Goal: Communication & Community: Answer question/provide support

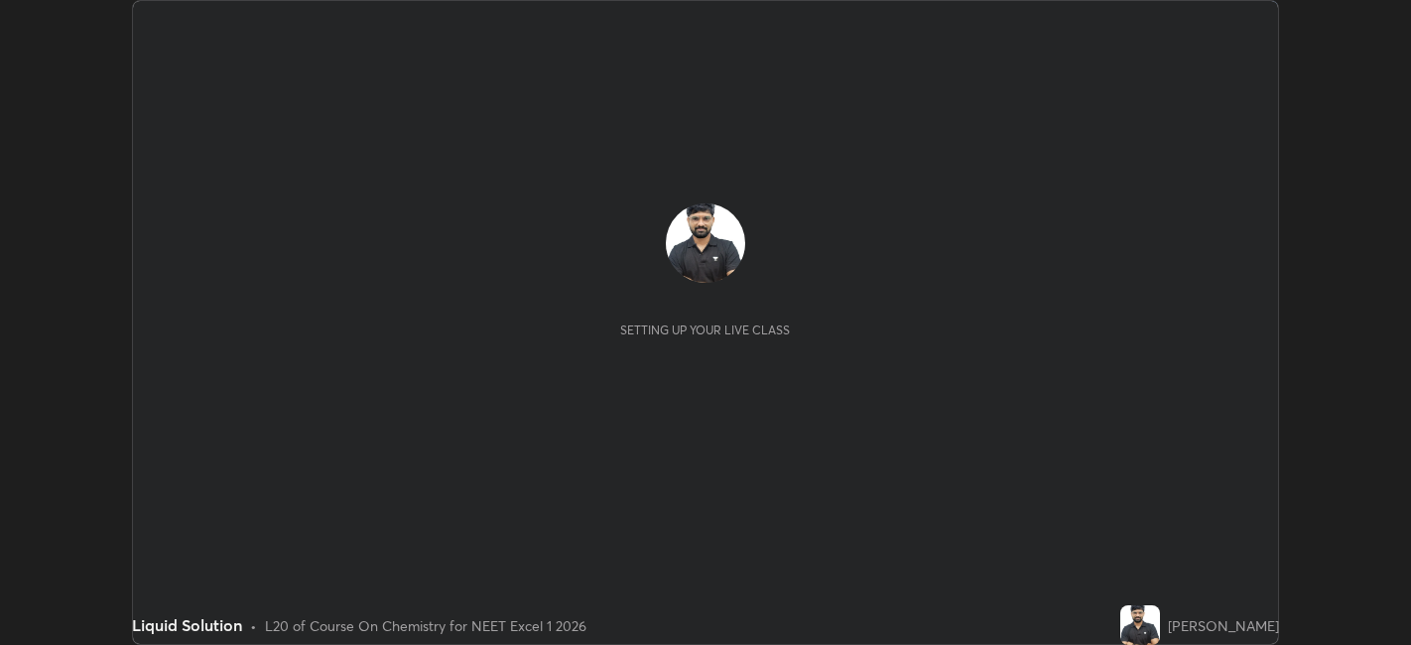
scroll to position [645, 1410]
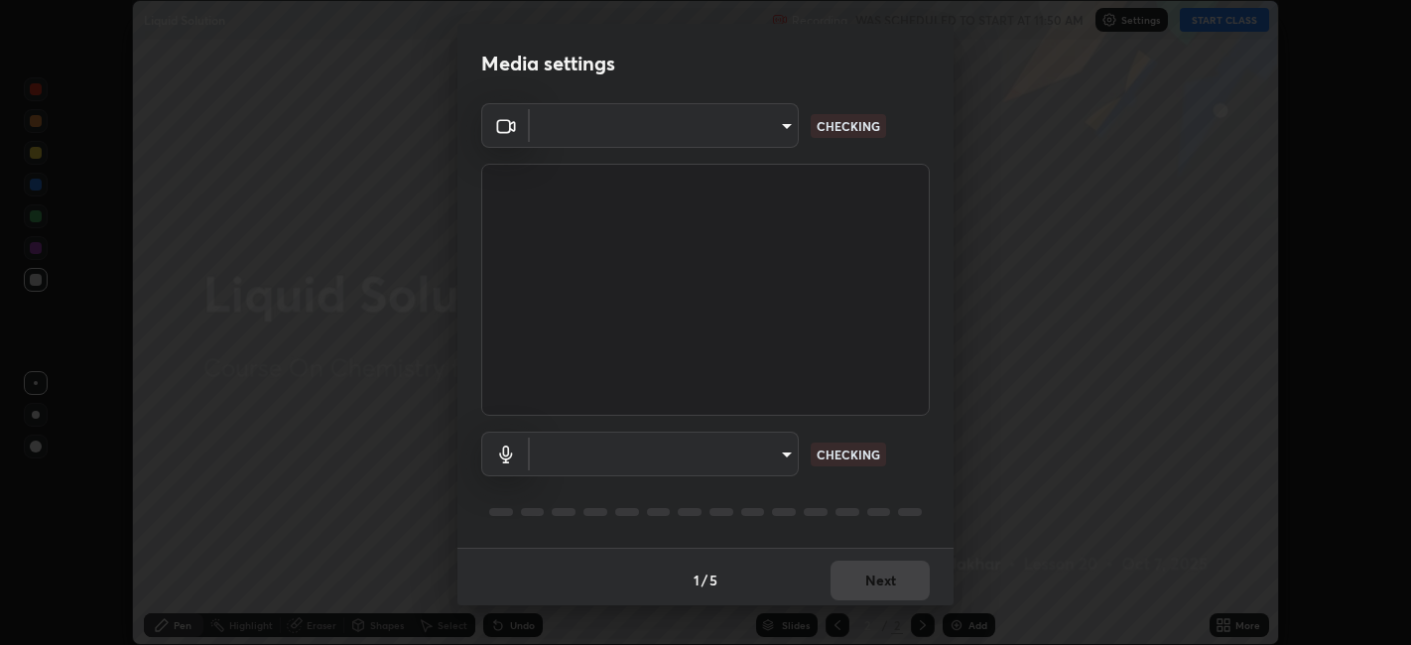
type input "48fc0a16f9878d898b75c0c4e5e46a424a6be3b5c6c23e4932c3d8132f80d268"
type input "default"
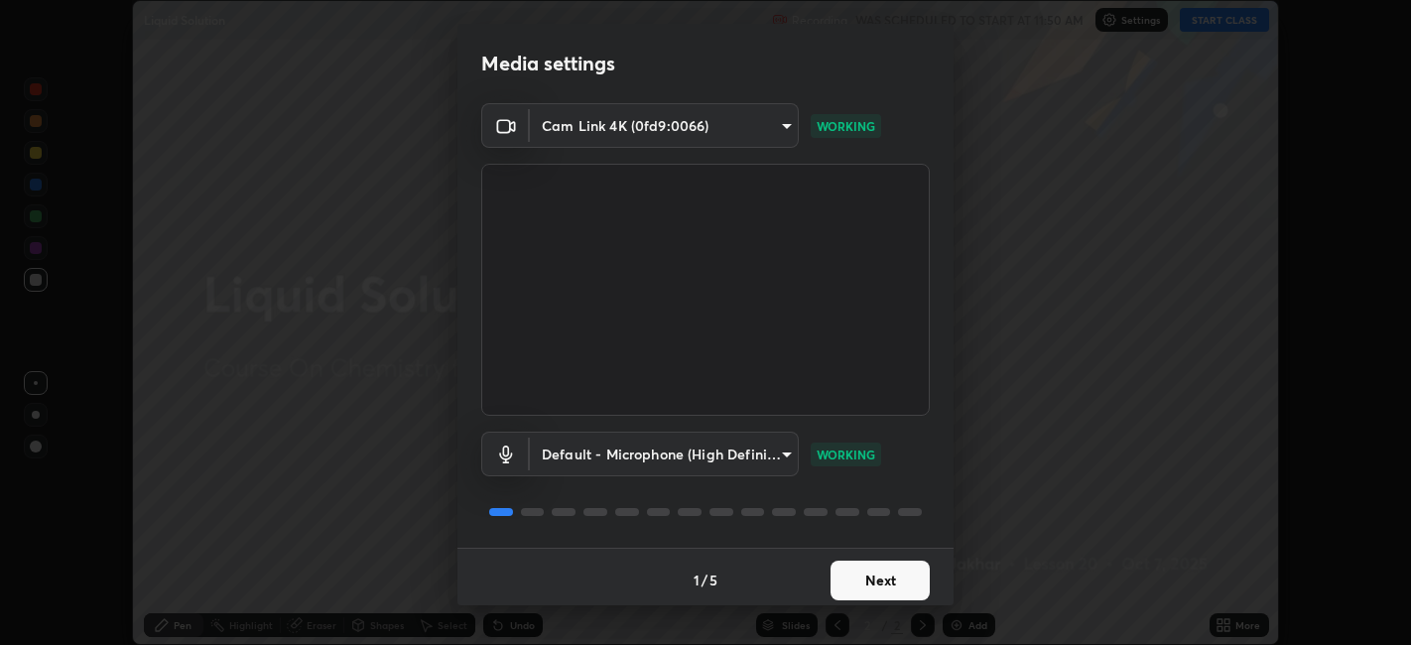
click at [864, 580] on button "Next" at bounding box center [879, 581] width 99 height 40
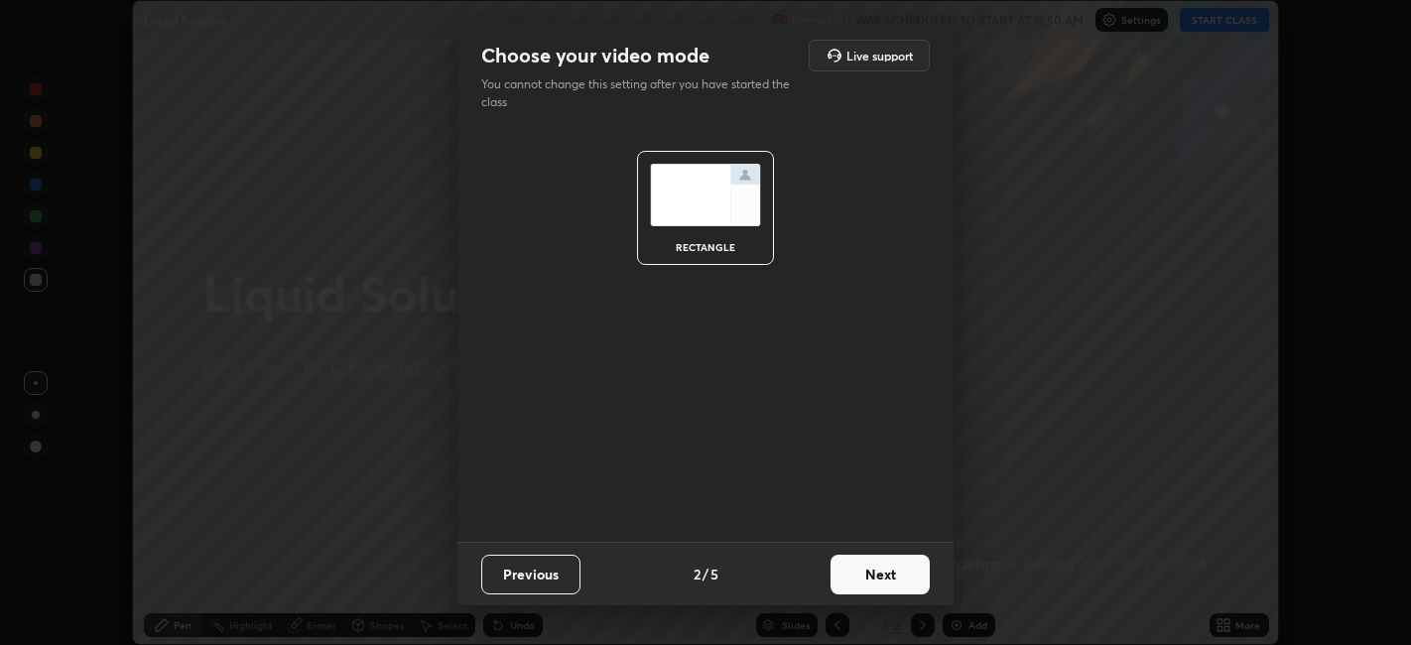
click at [861, 585] on button "Next" at bounding box center [879, 575] width 99 height 40
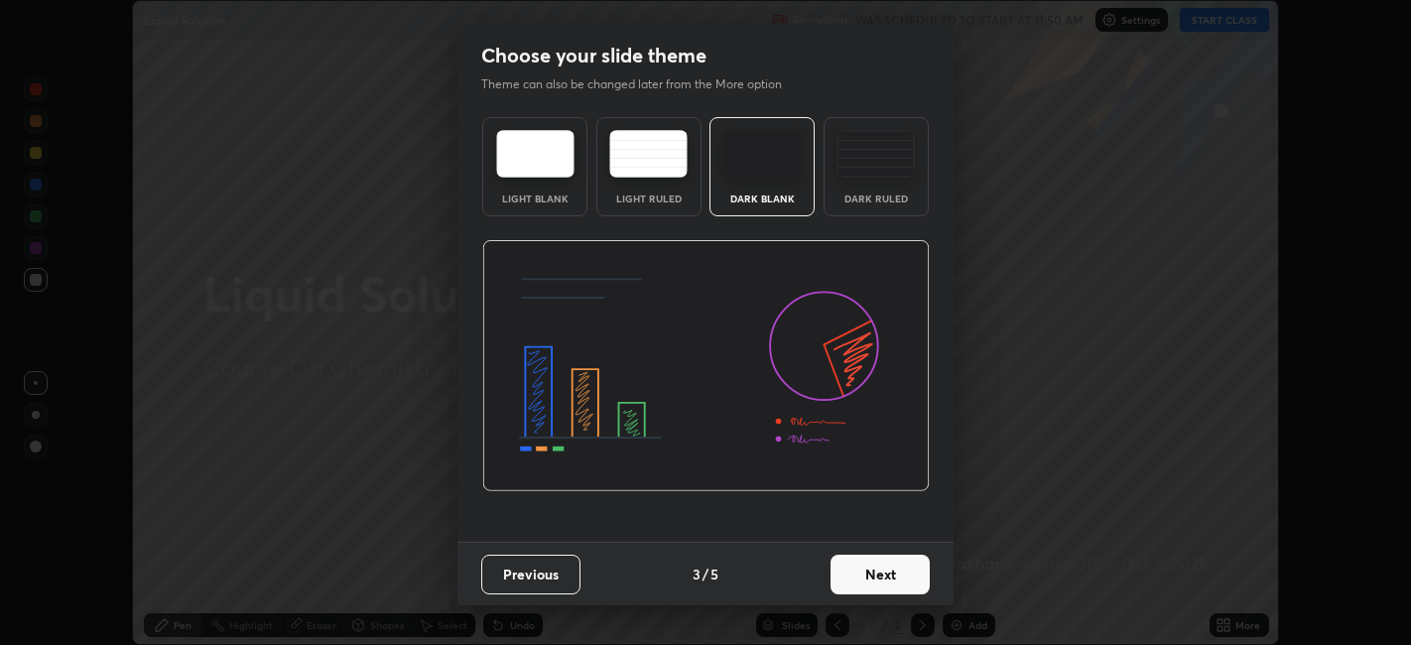
click at [858, 580] on button "Next" at bounding box center [879, 575] width 99 height 40
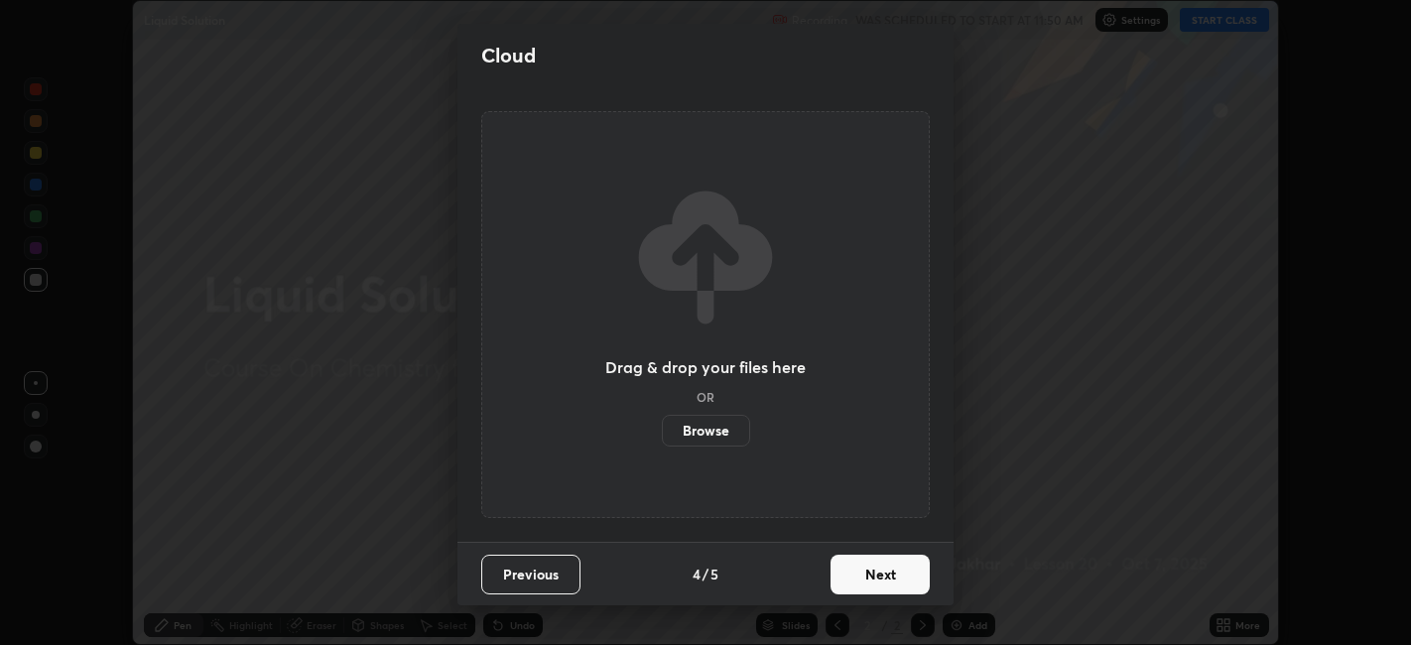
click at [854, 573] on button "Next" at bounding box center [879, 575] width 99 height 40
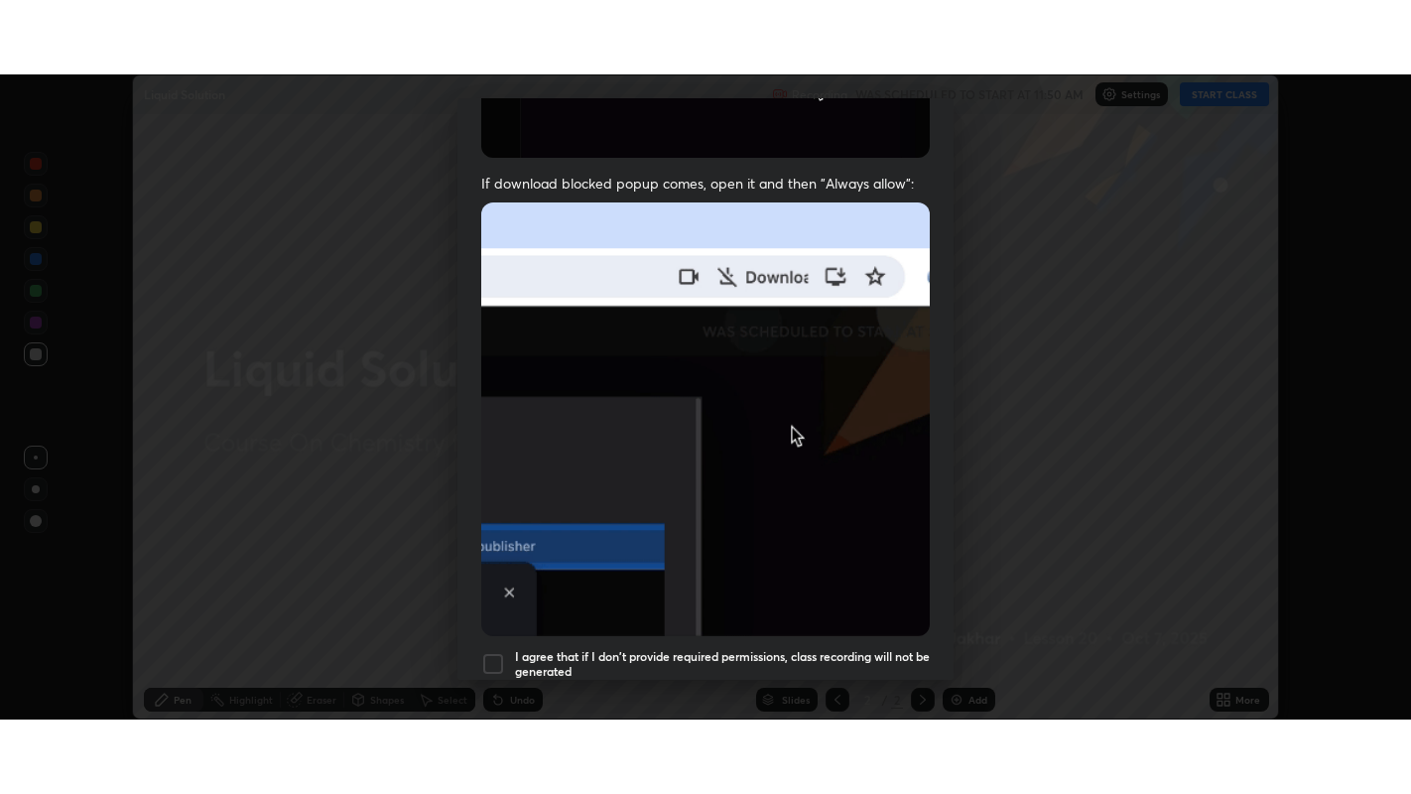
scroll to position [410, 0]
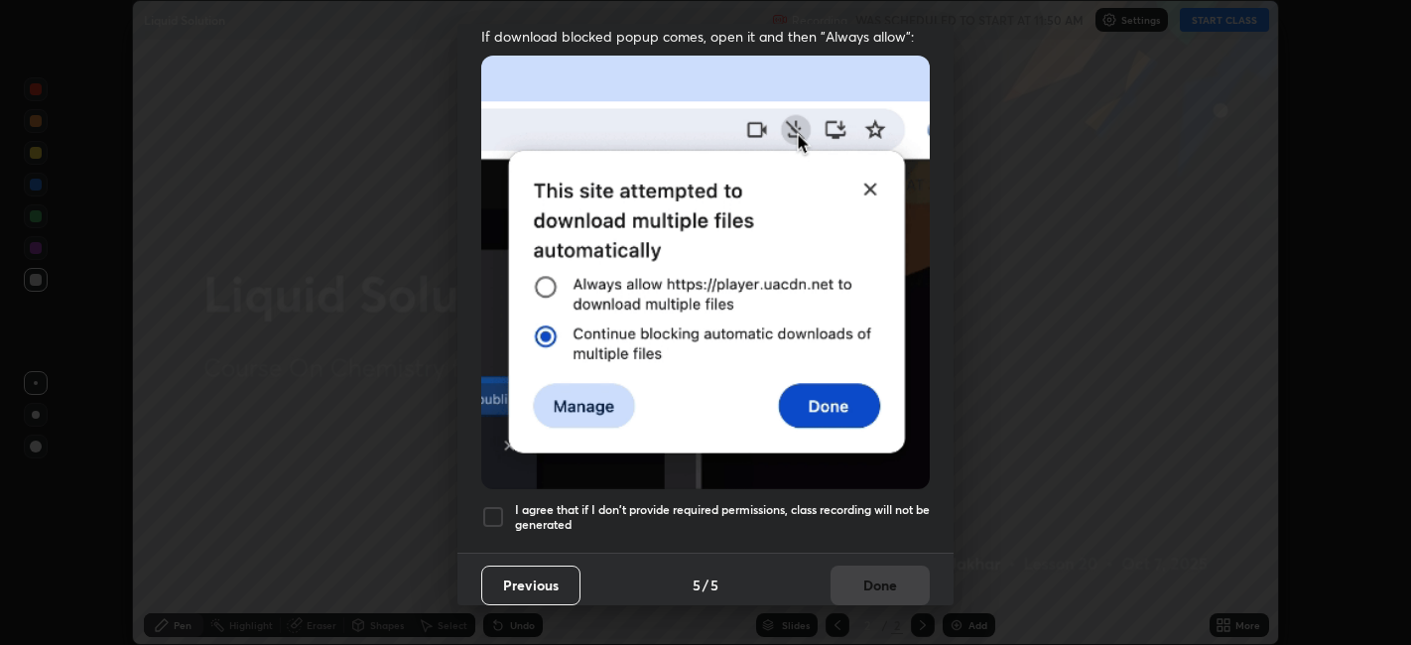
click at [491, 505] on div at bounding box center [493, 517] width 24 height 24
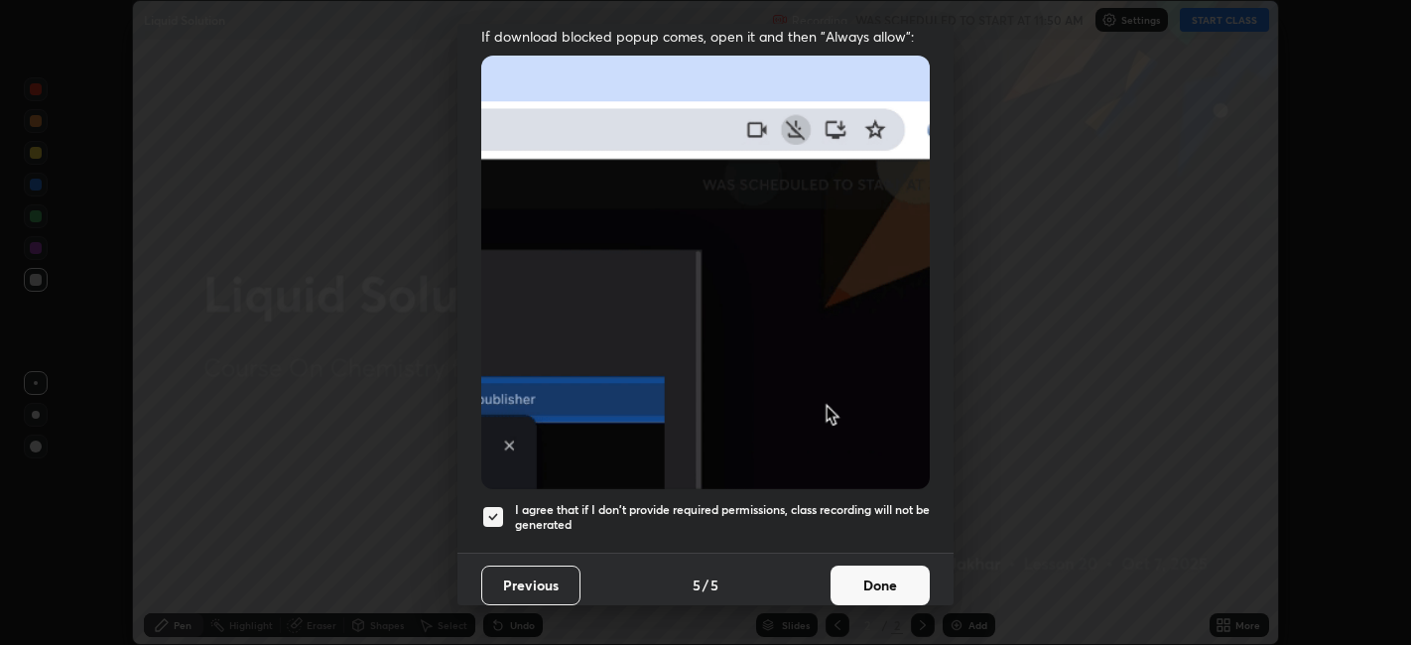
click at [854, 572] on button "Done" at bounding box center [879, 585] width 99 height 40
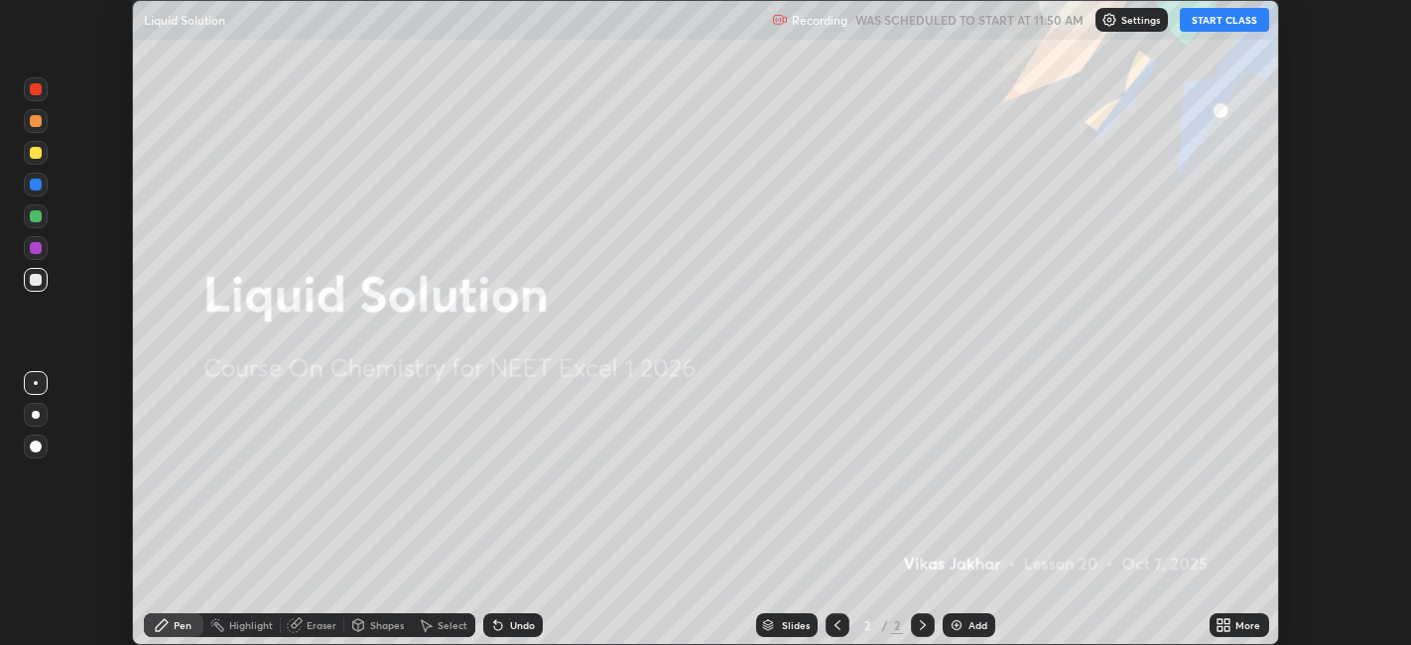
click at [1216, 21] on button "START CLASS" at bounding box center [1224, 20] width 89 height 24
click at [1227, 619] on icon at bounding box center [1227, 621] width 5 height 5
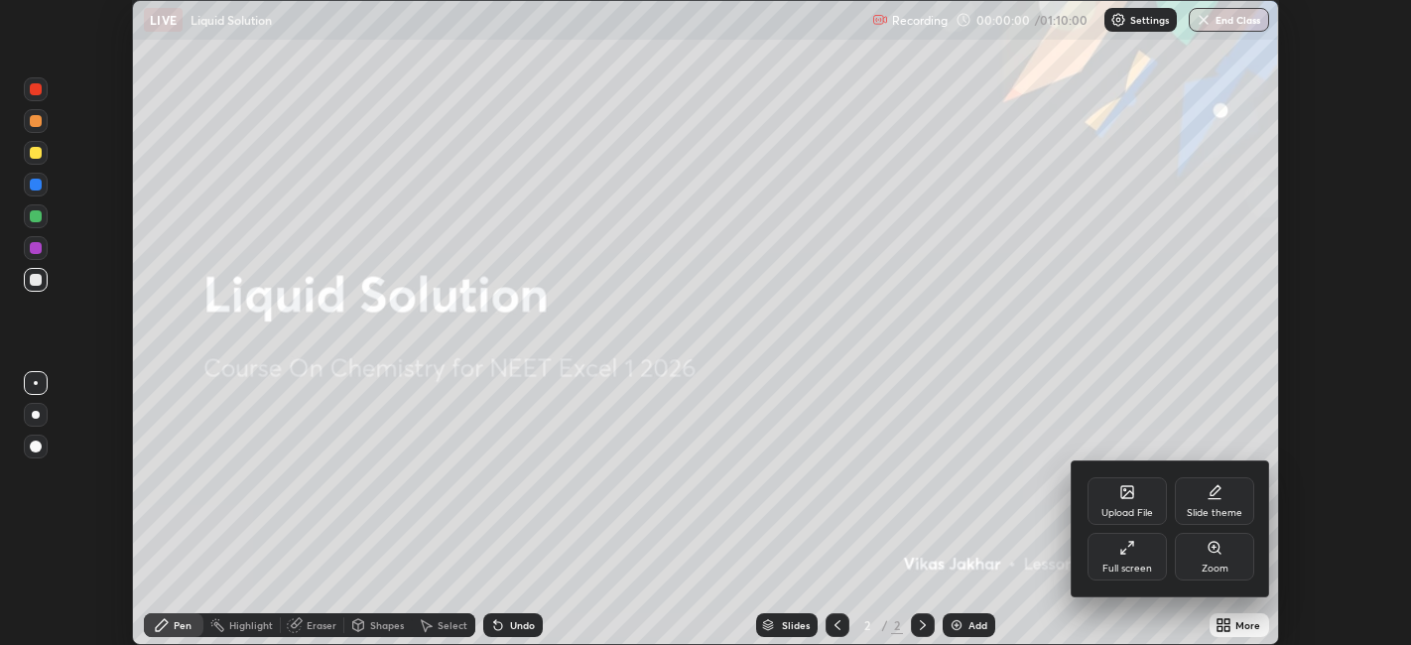
click at [1132, 554] on icon at bounding box center [1127, 548] width 16 height 16
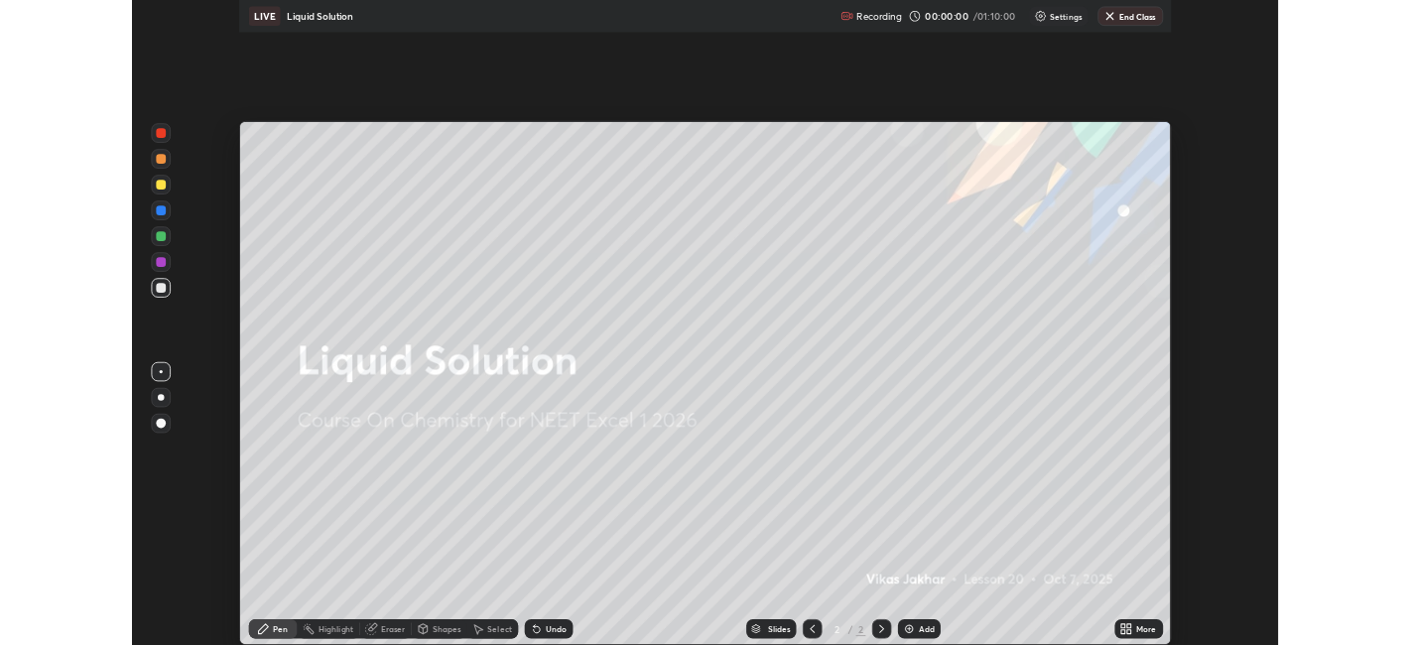
scroll to position [794, 1411]
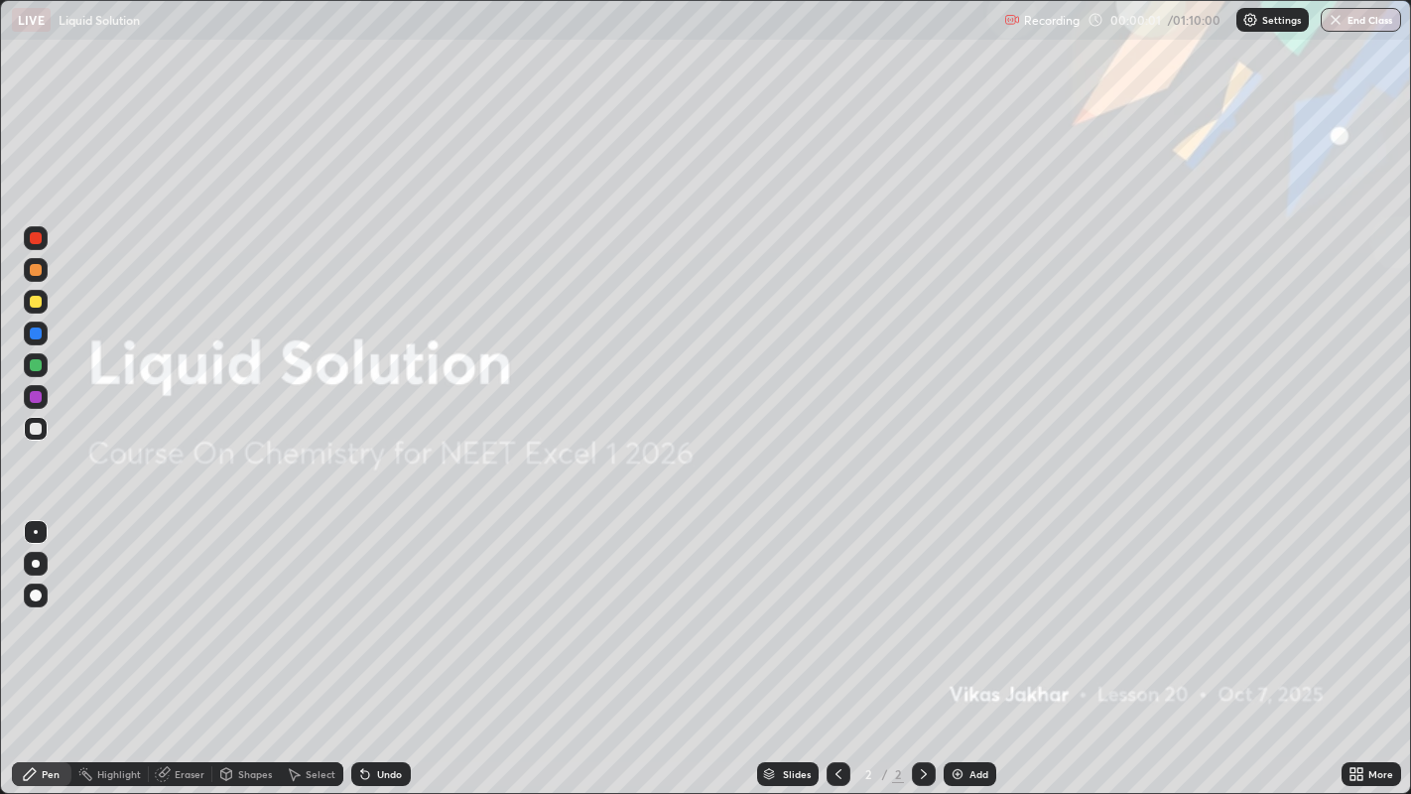
click at [972, 644] on div "Add" at bounding box center [978, 774] width 19 height 10
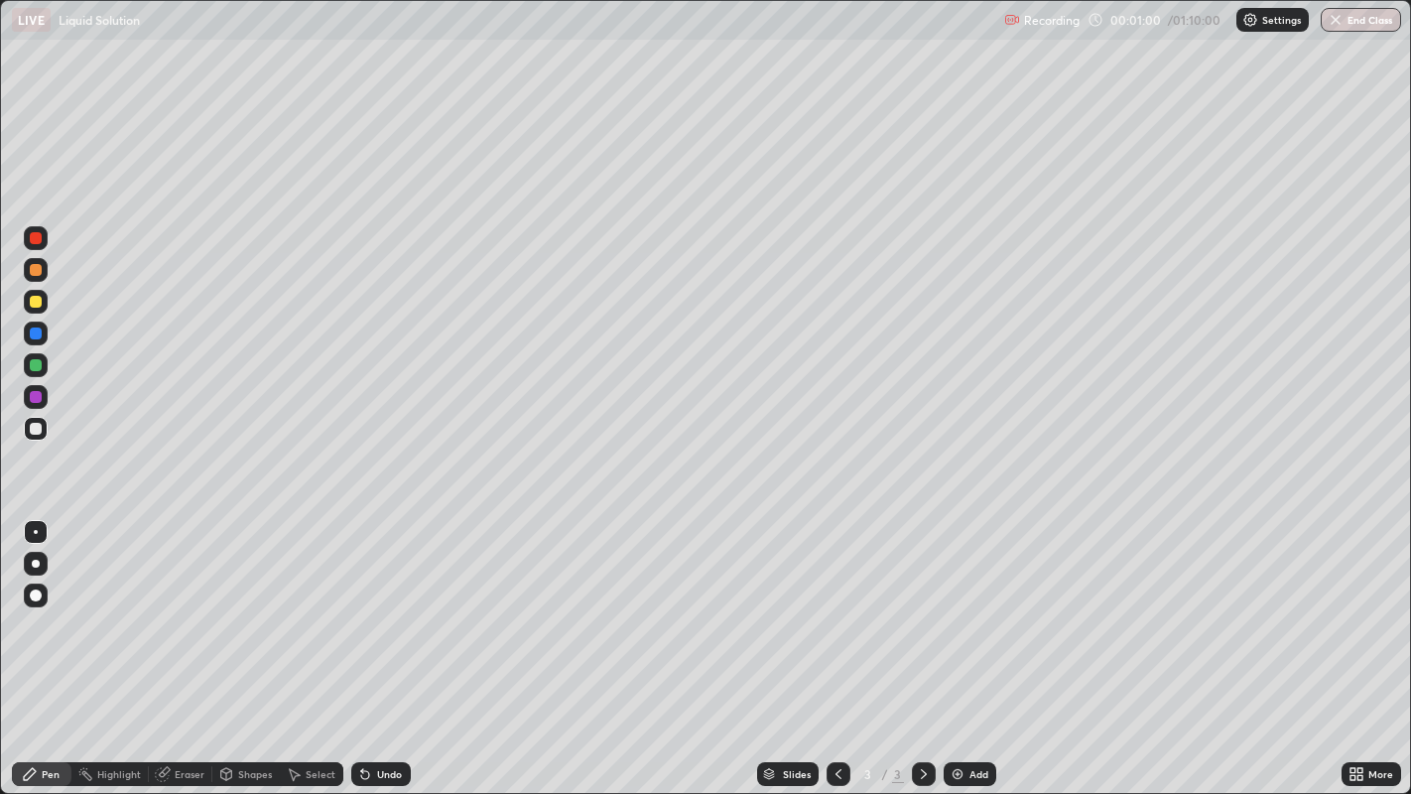
click at [37, 562] on div at bounding box center [36, 564] width 8 height 8
click at [963, 644] on div "Add" at bounding box center [969, 774] width 53 height 24
click at [37, 301] on div at bounding box center [36, 302] width 12 height 12
click at [950, 644] on img at bounding box center [957, 774] width 16 height 16
click at [35, 562] on div at bounding box center [36, 564] width 8 height 8
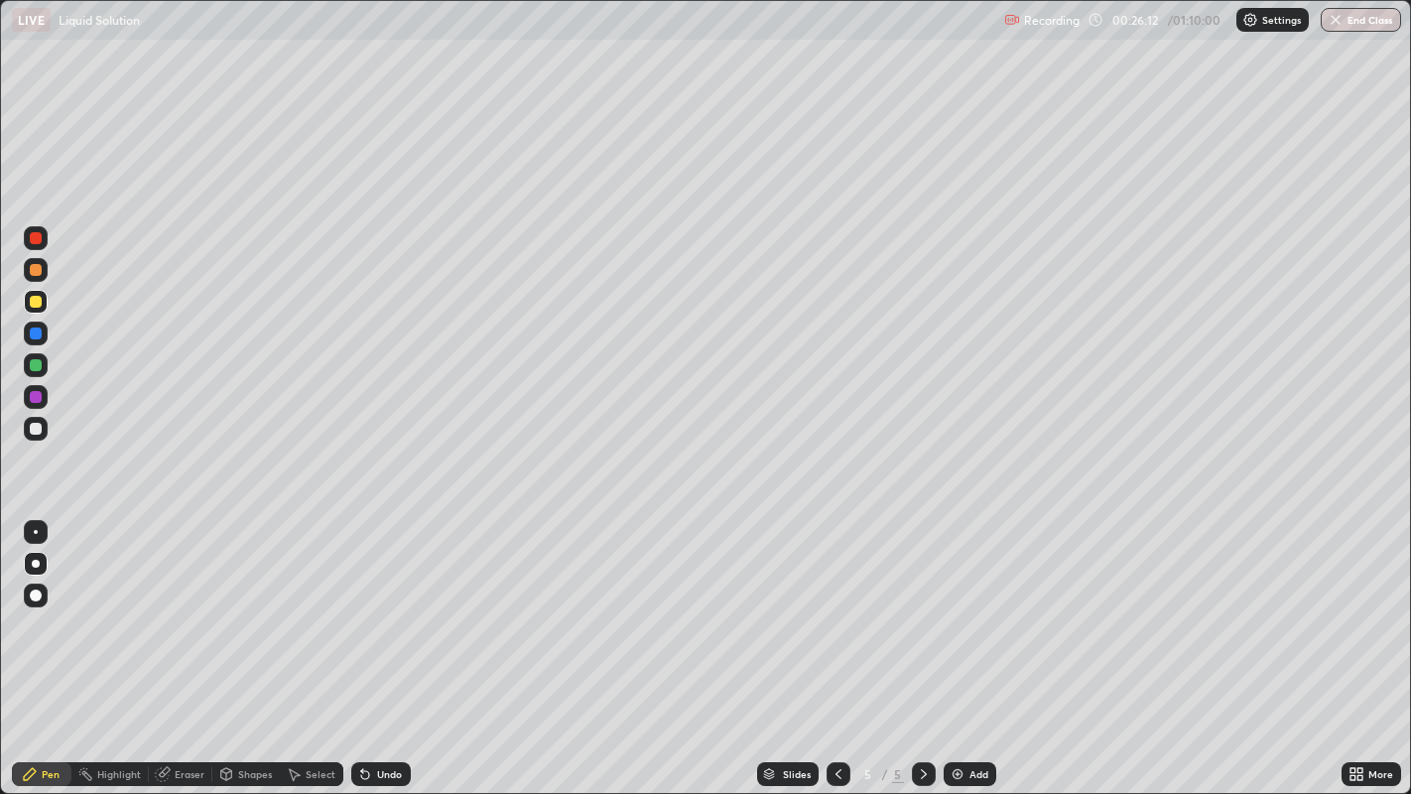
click at [37, 428] on div at bounding box center [36, 429] width 12 height 12
click at [187, 644] on div "Eraser" at bounding box center [190, 774] width 30 height 10
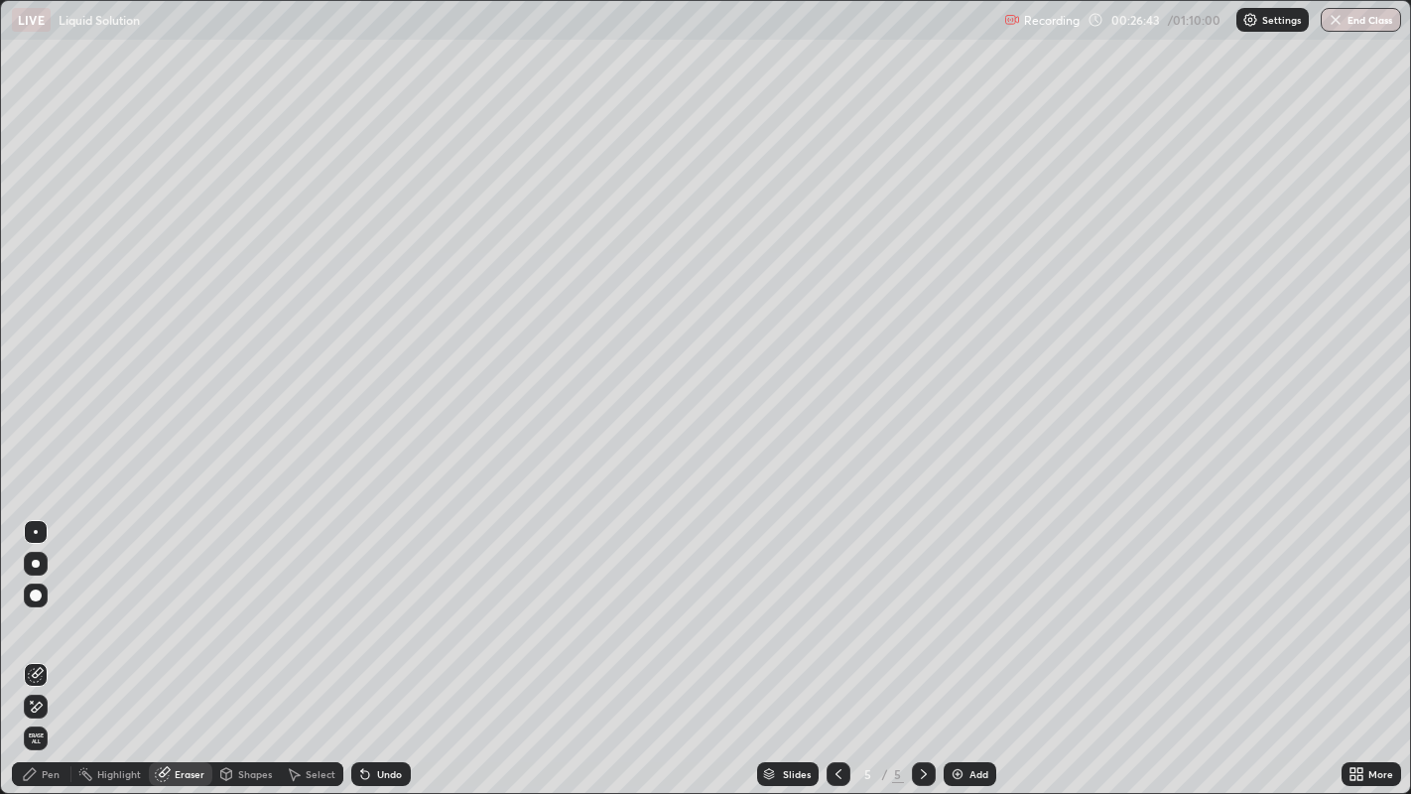
click at [48, 644] on div "Pen" at bounding box center [51, 774] width 18 height 10
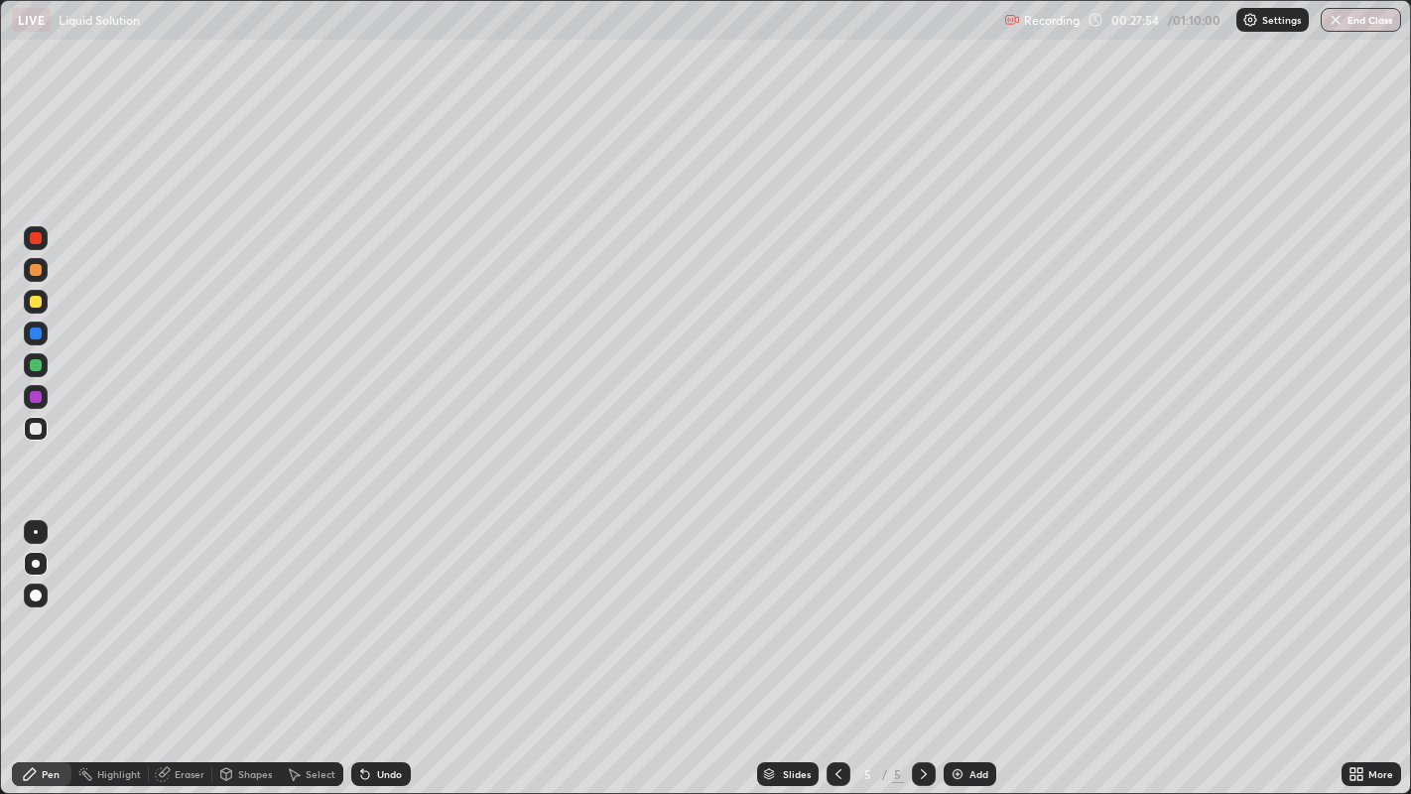
click at [190, 644] on div "Eraser" at bounding box center [190, 774] width 30 height 10
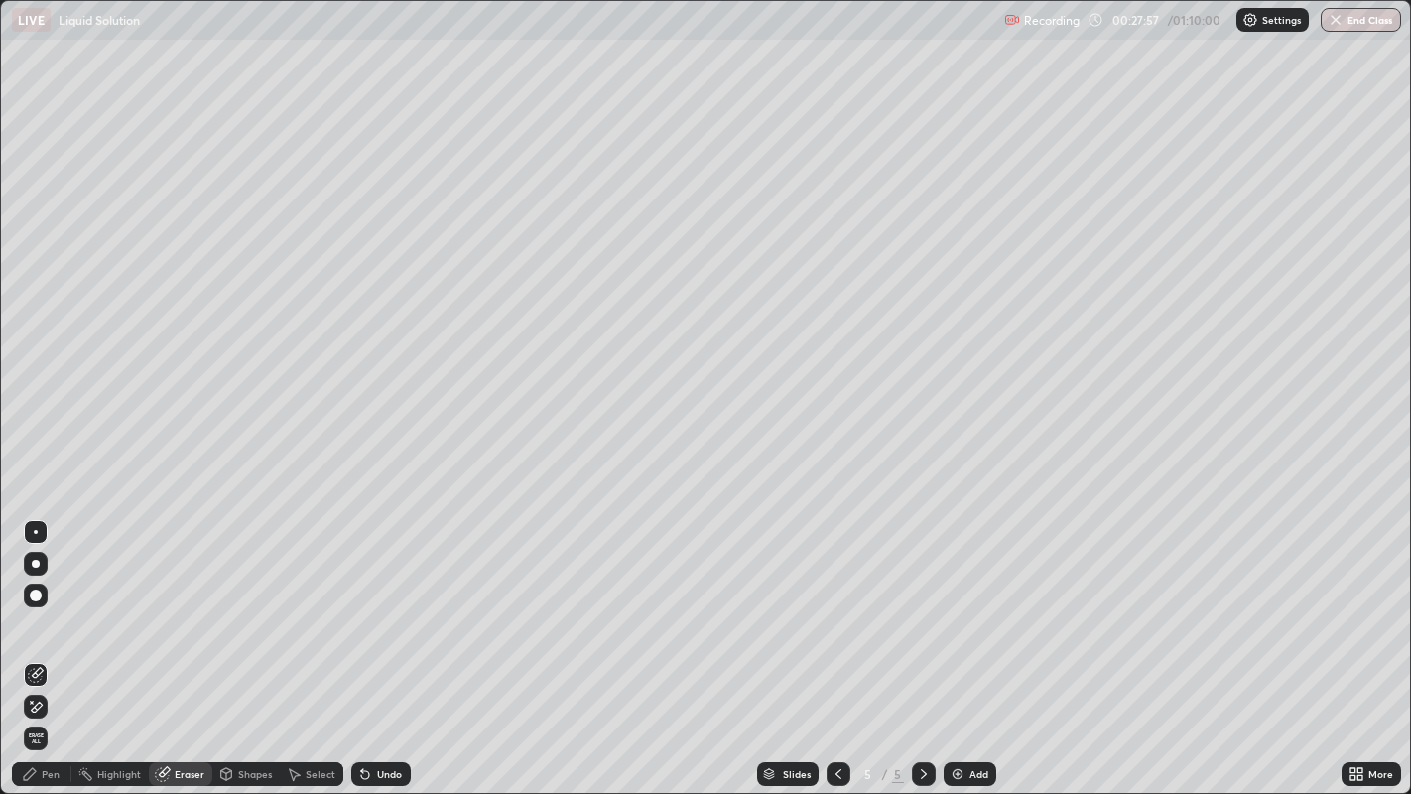
click at [39, 644] on div "Pen" at bounding box center [42, 774] width 60 height 24
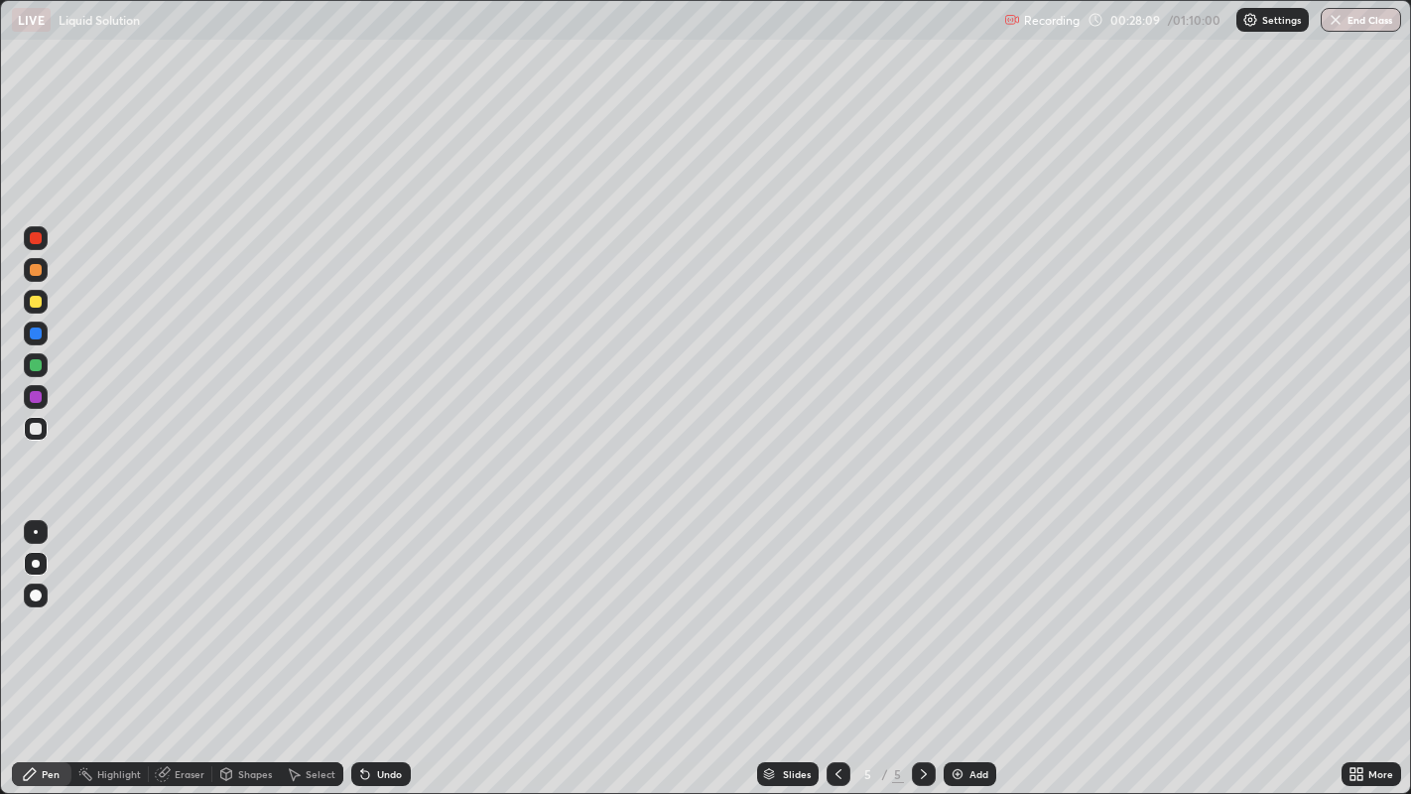
click at [34, 299] on div at bounding box center [36, 302] width 12 height 12
click at [36, 431] on div at bounding box center [36, 429] width 12 height 12
click at [30, 367] on div at bounding box center [36, 365] width 12 height 12
click at [36, 301] on div at bounding box center [36, 302] width 12 height 12
click at [193, 644] on div "Eraser" at bounding box center [190, 774] width 30 height 10
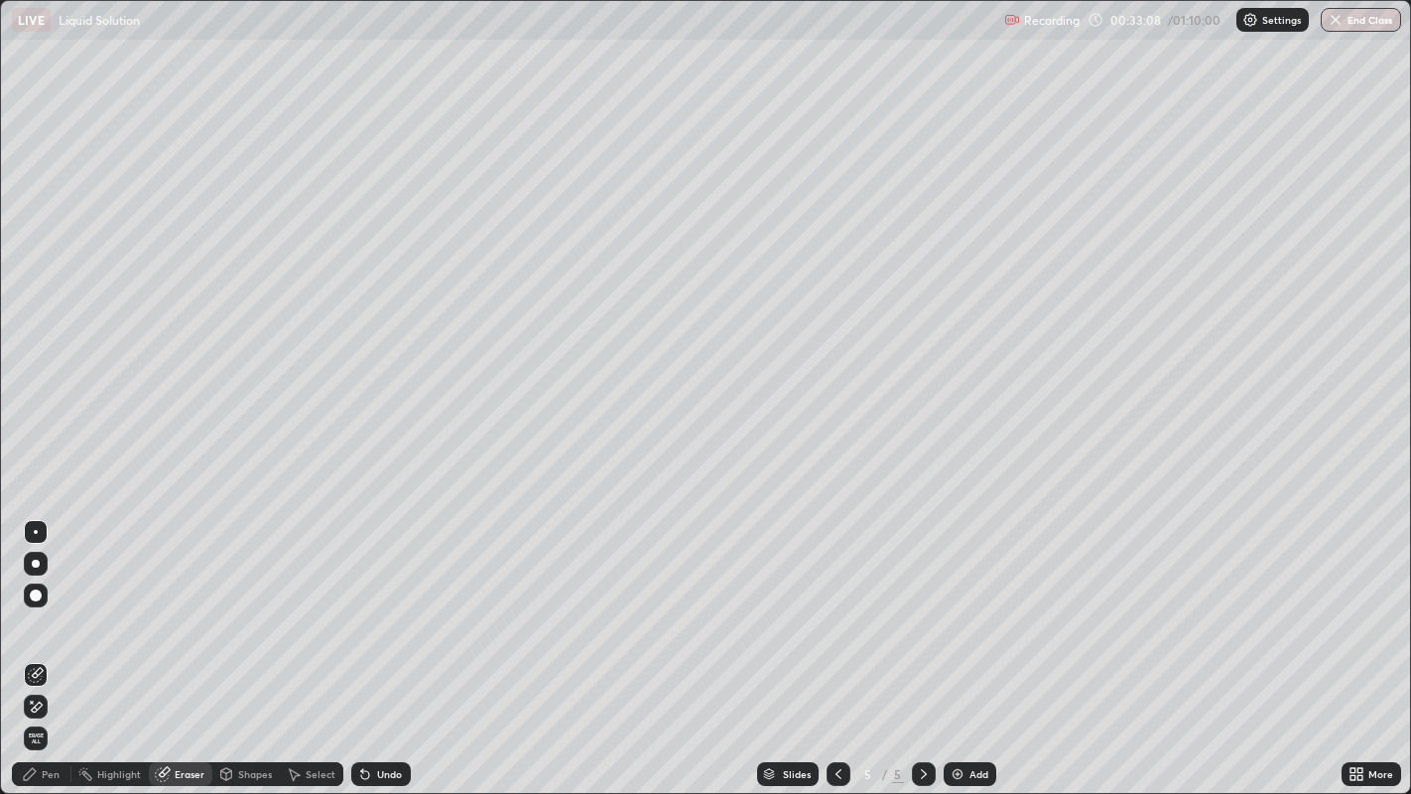
click at [60, 644] on div "Pen" at bounding box center [42, 774] width 60 height 24
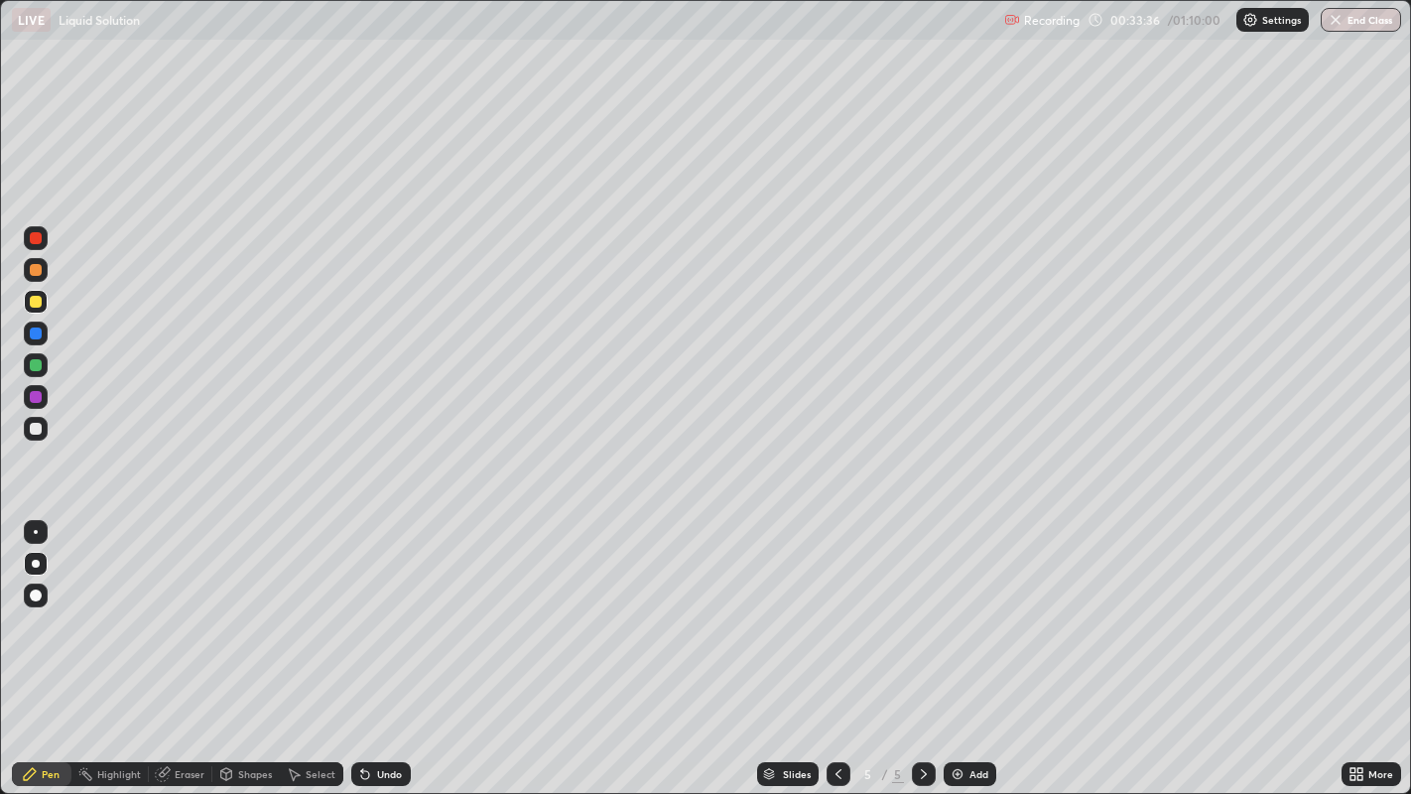
click at [187, 644] on div "Eraser" at bounding box center [190, 774] width 30 height 10
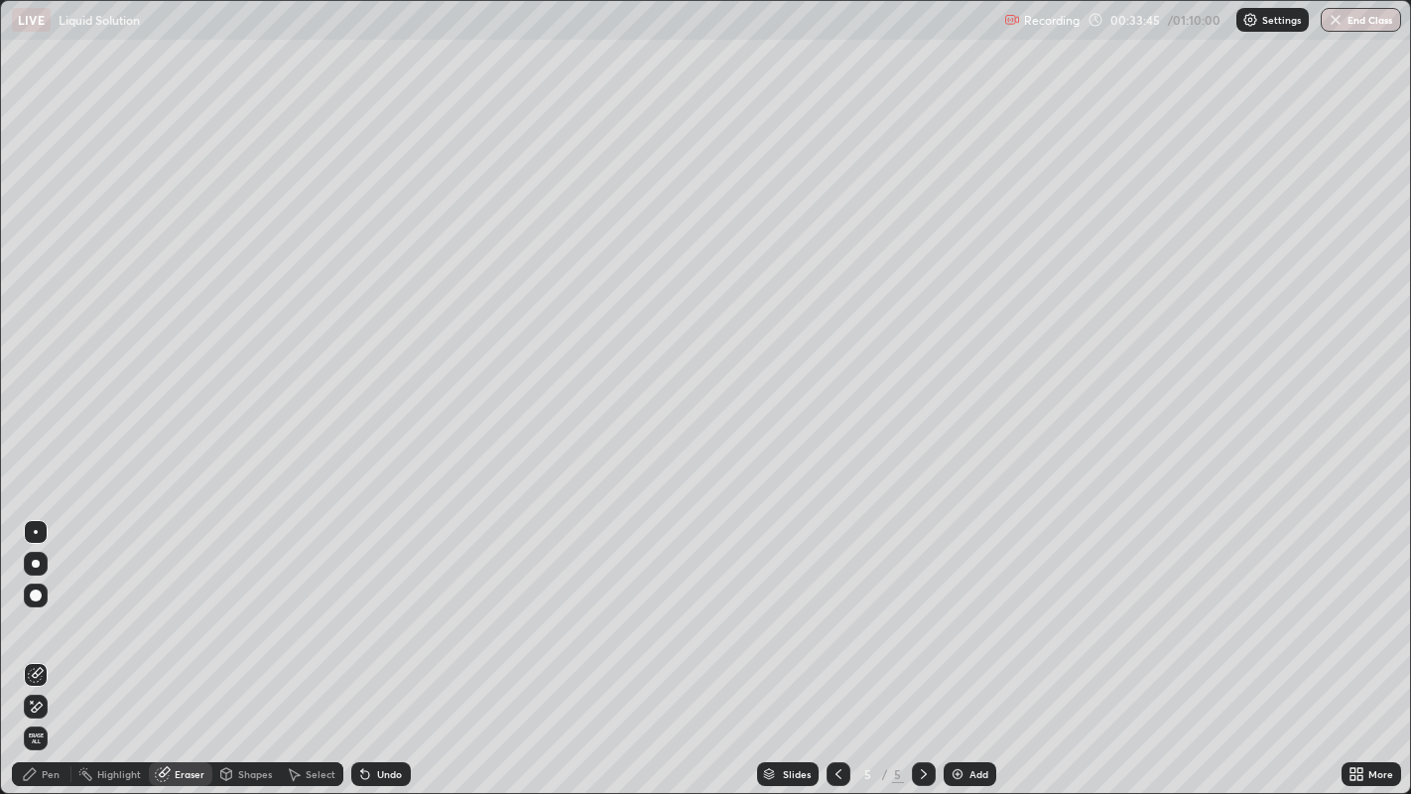
click at [53, 644] on div "Pen" at bounding box center [51, 774] width 18 height 10
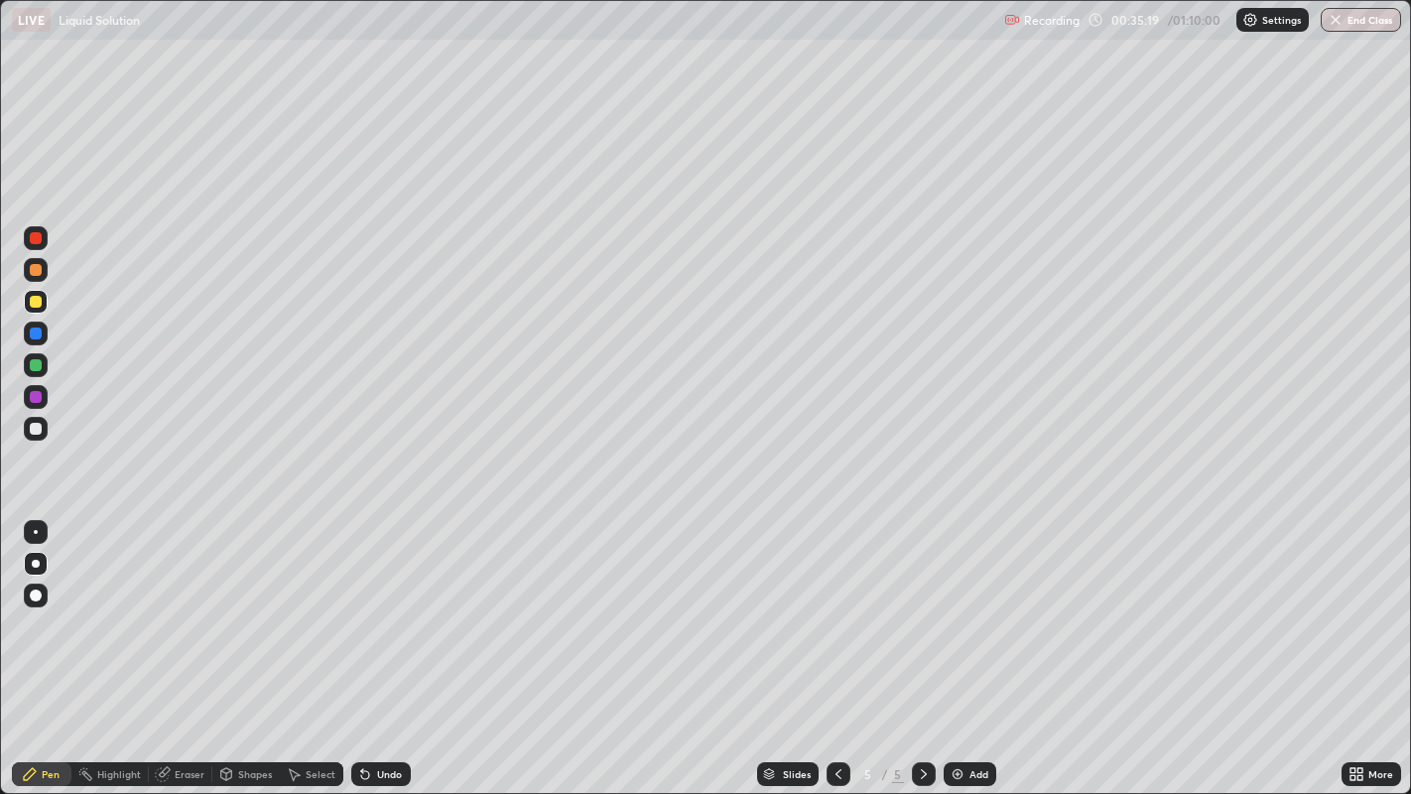
click at [34, 426] on div at bounding box center [36, 429] width 12 height 12
click at [952, 644] on img at bounding box center [957, 774] width 16 height 16
click at [179, 644] on div "Eraser" at bounding box center [190, 774] width 30 height 10
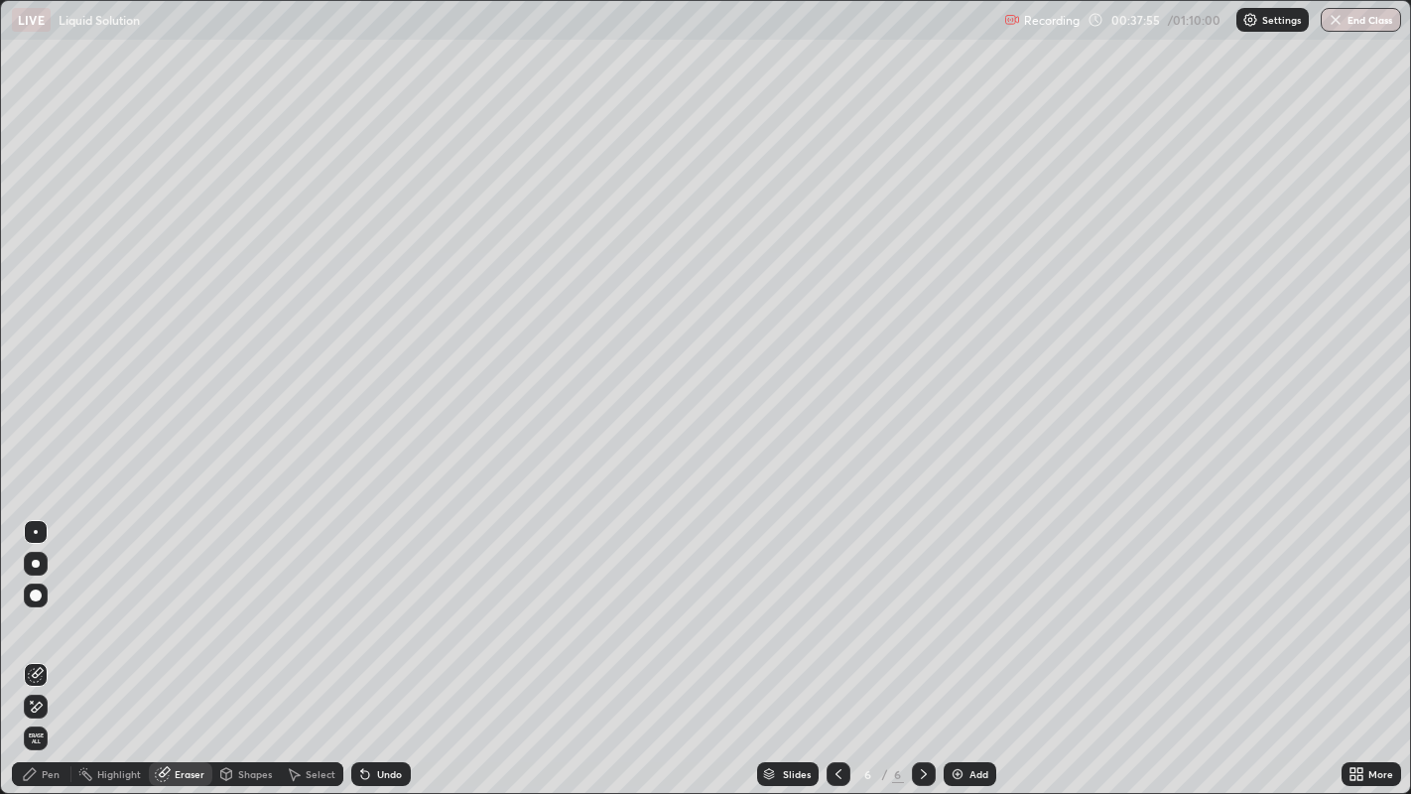
click at [50, 644] on div "Pen" at bounding box center [51, 774] width 18 height 10
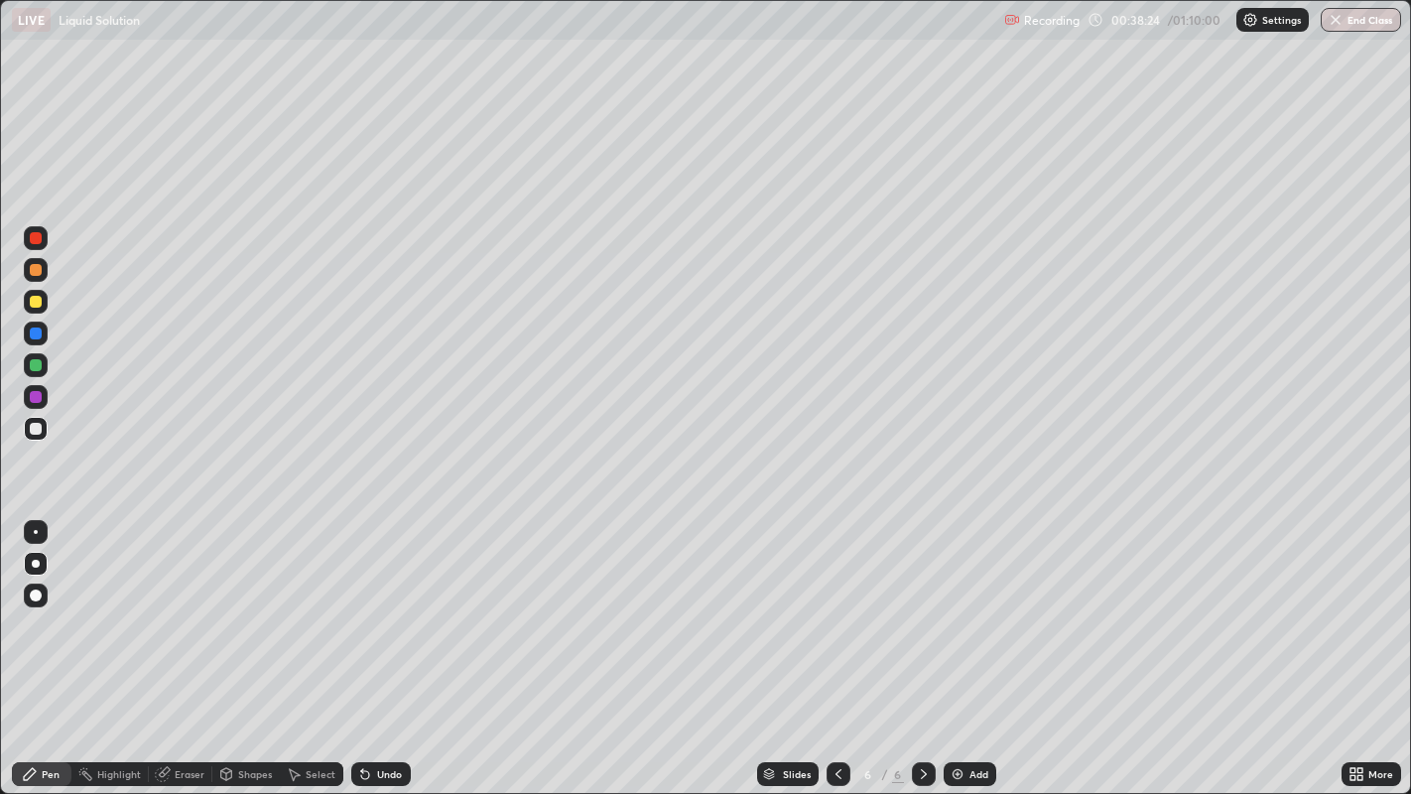
click at [36, 306] on div at bounding box center [36, 302] width 12 height 12
click at [950, 644] on img at bounding box center [957, 774] width 16 height 16
click at [37, 429] on div at bounding box center [36, 429] width 12 height 12
click at [1357, 13] on button "End Class" at bounding box center [1360, 20] width 80 height 24
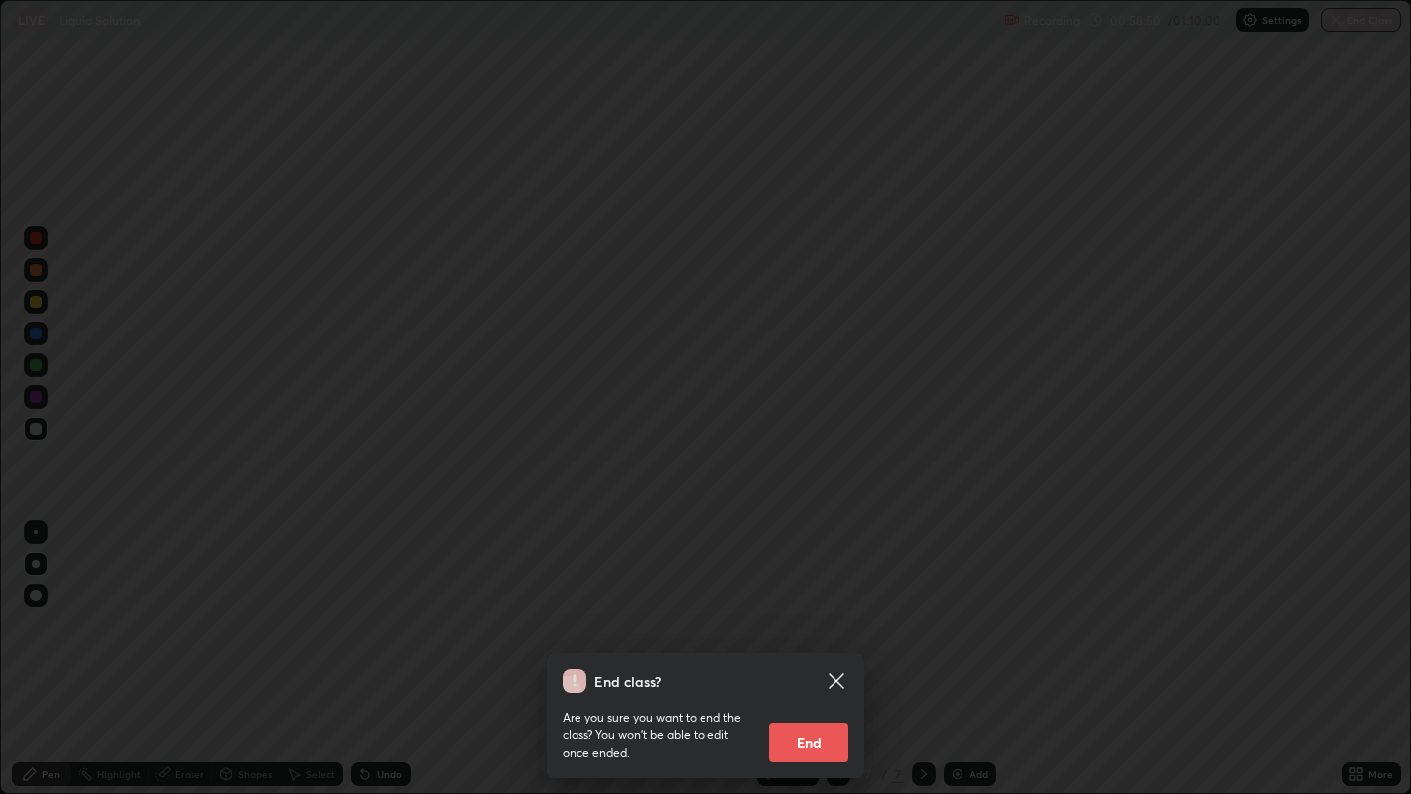
click at [811, 644] on button "End" at bounding box center [808, 742] width 79 height 40
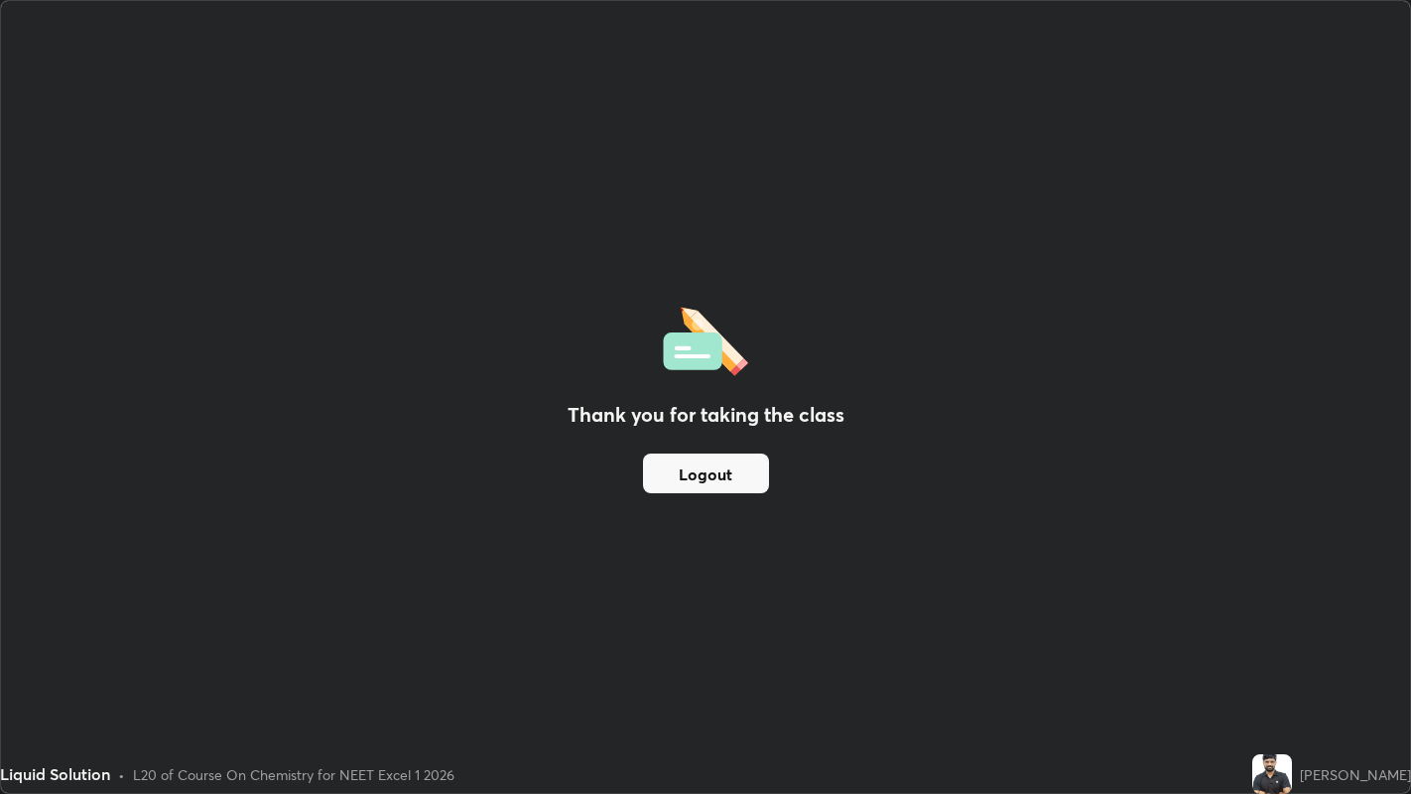
click at [714, 482] on button "Logout" at bounding box center [706, 473] width 126 height 40
click at [710, 475] on button "Logout" at bounding box center [706, 473] width 126 height 40
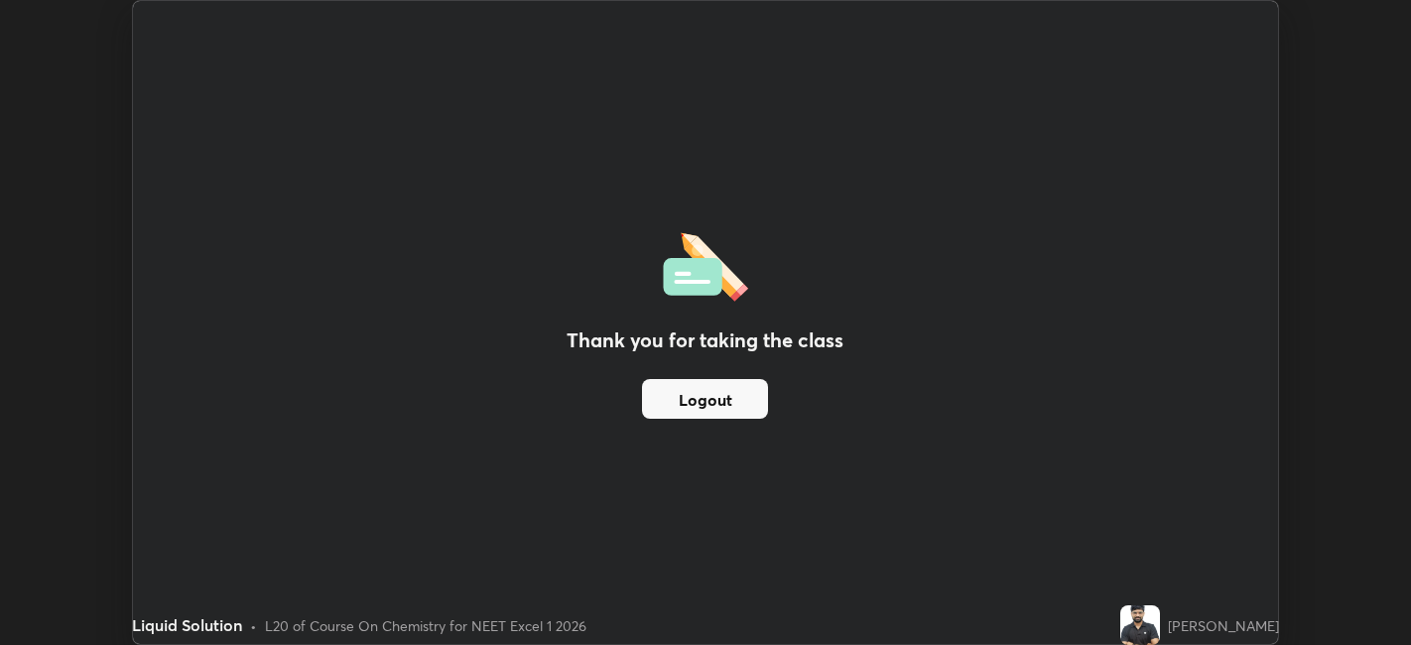
scroll to position [98560, 97793]
